Goal: Task Accomplishment & Management: Use online tool/utility

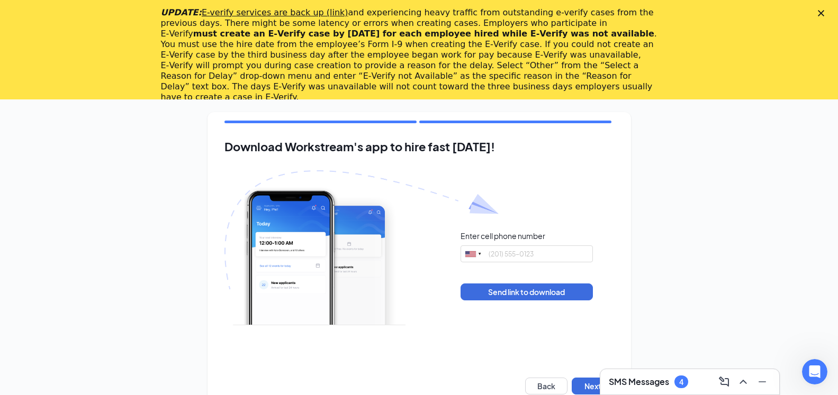
scroll to position [99, 0]
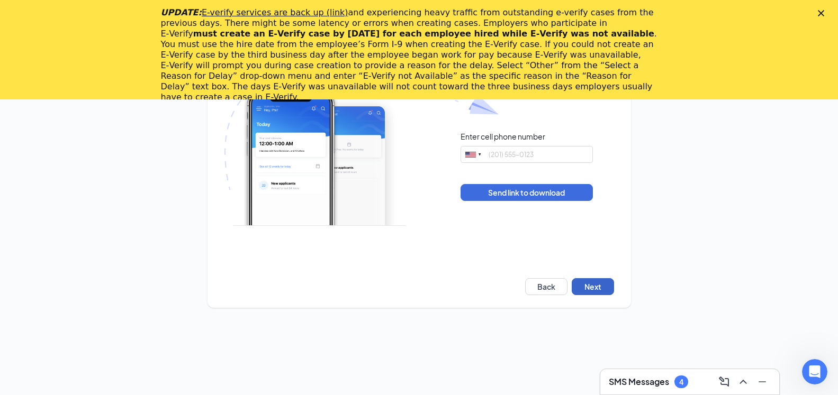
click at [597, 286] on button "Next" at bounding box center [593, 286] width 42 height 17
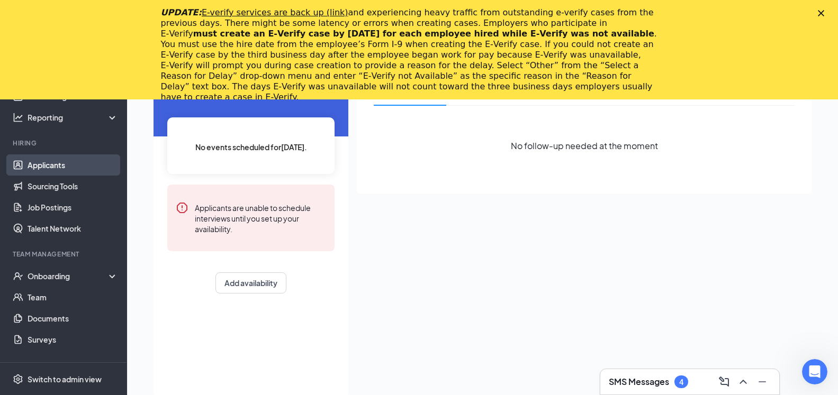
click at [49, 166] on link "Applicants" at bounding box center [73, 165] width 90 height 21
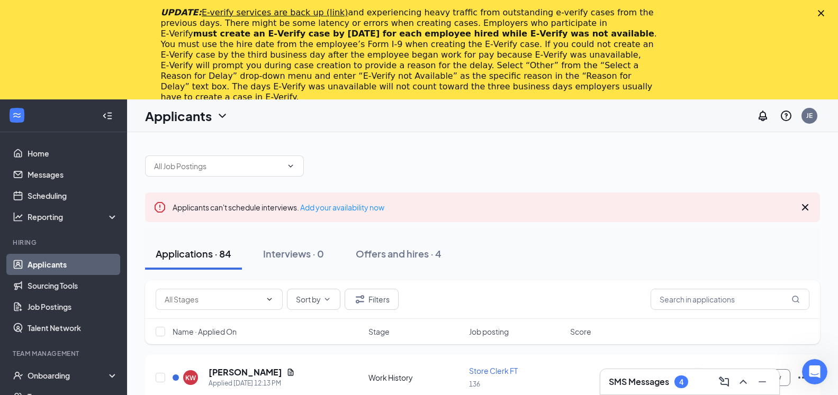
click at [824, 13] on polygon "Close" at bounding box center [821, 13] width 6 height 6
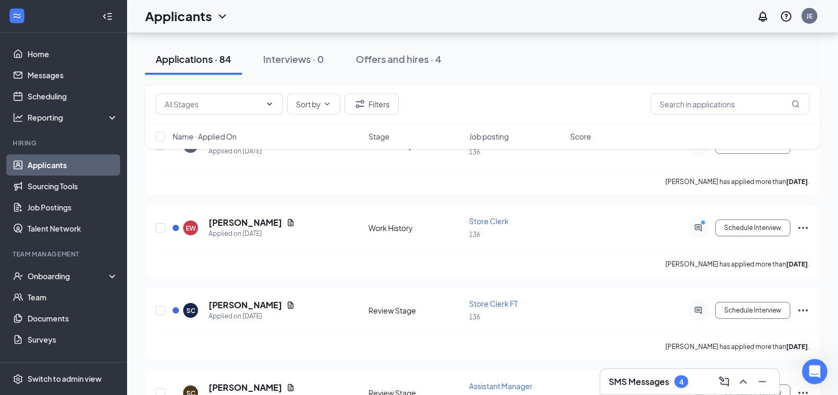
scroll to position [1295, 0]
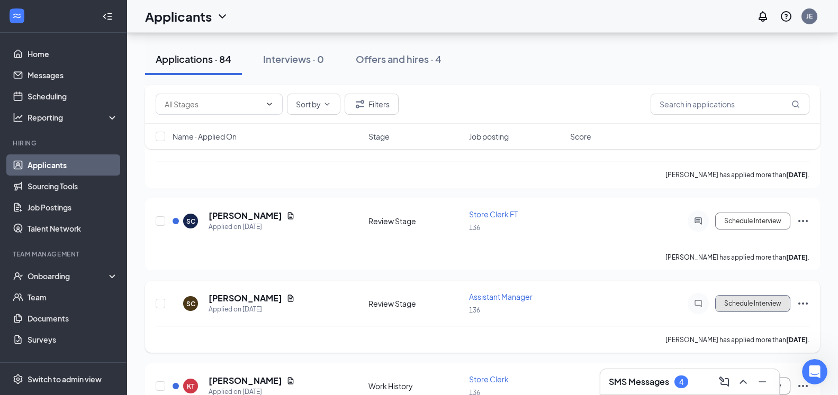
click at [775, 299] on button "Schedule Interview" at bounding box center [752, 303] width 75 height 17
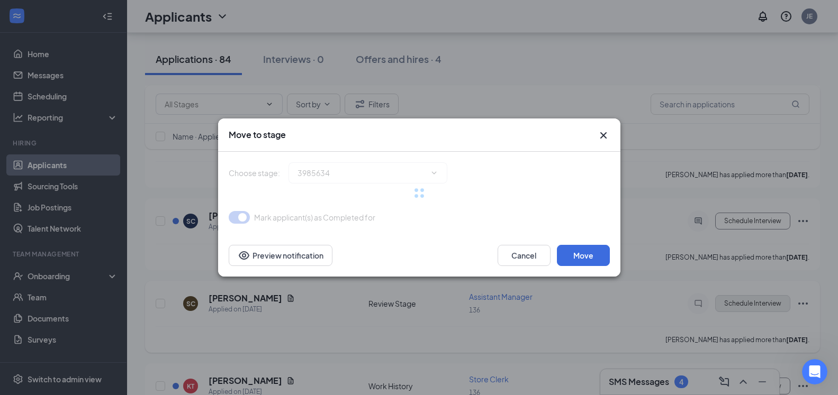
type input "Onsite Interview (next stage)"
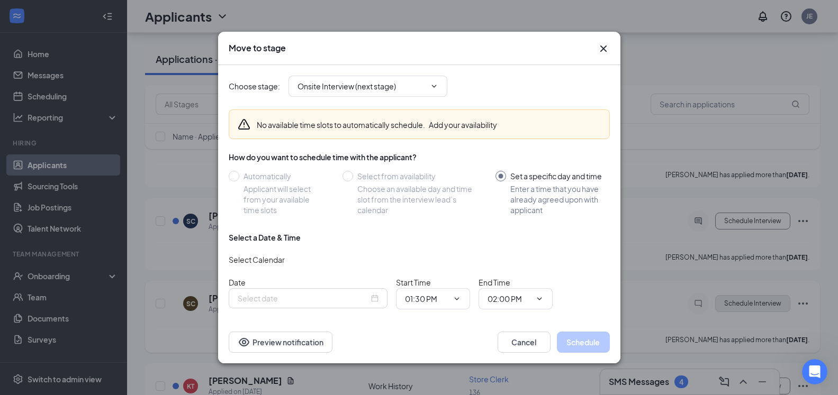
type input "Oct 15, 2025"
click at [584, 343] on button "Schedule" at bounding box center [583, 342] width 53 height 21
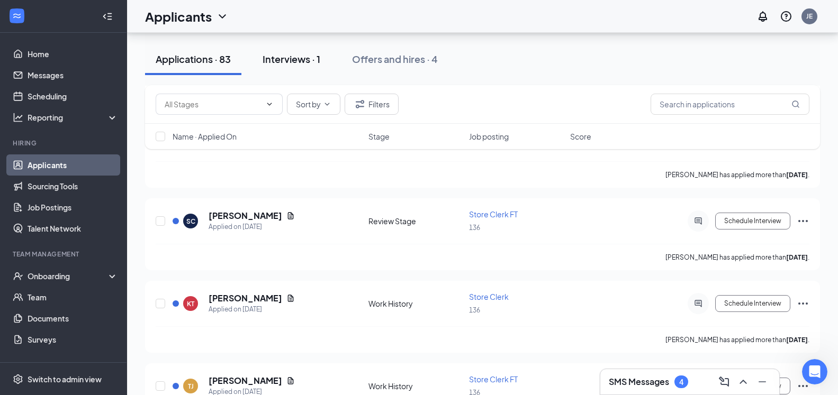
click at [309, 59] on div "Interviews · 1" at bounding box center [291, 58] width 58 height 13
